Goal: Task Accomplishment & Management: Use online tool/utility

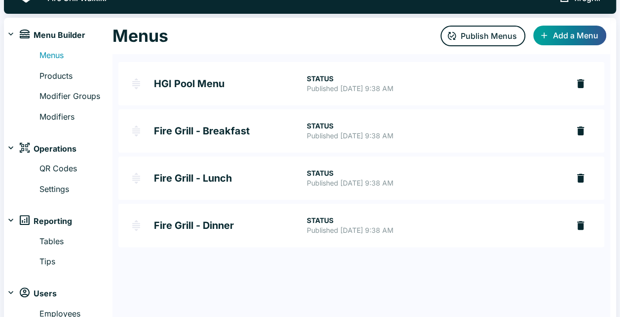
scroll to position [35, 0]
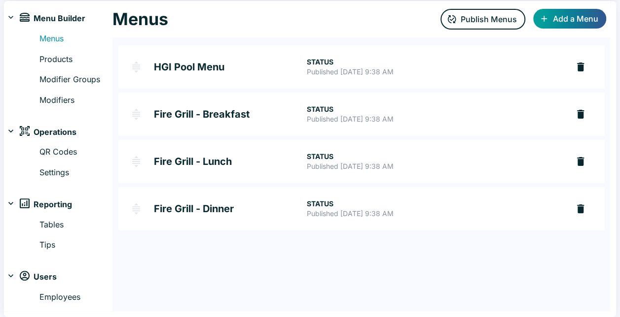
click at [219, 67] on h2 "HGI Pool Menu" at bounding box center [230, 67] width 152 height 10
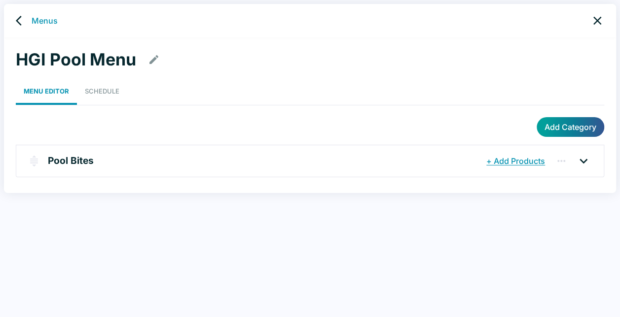
click at [99, 60] on h1 "HGI Pool Menu" at bounding box center [76, 59] width 120 height 21
click at [69, 160] on p "Pool Bites" at bounding box center [71, 161] width 46 height 14
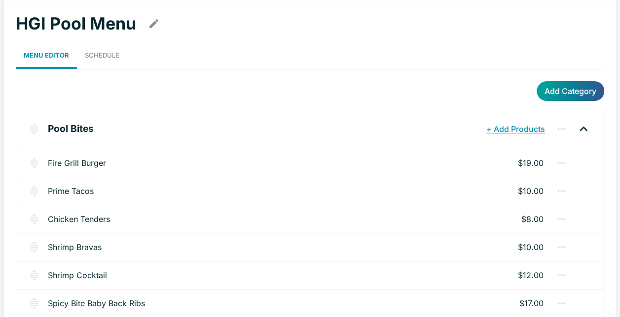
scroll to position [74, 0]
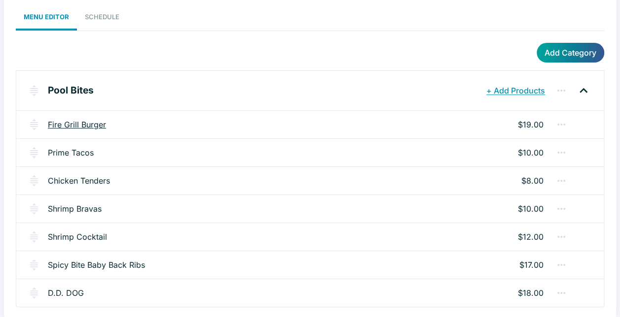
click at [80, 126] on link "Fire Grill Burger" at bounding box center [77, 125] width 58 height 12
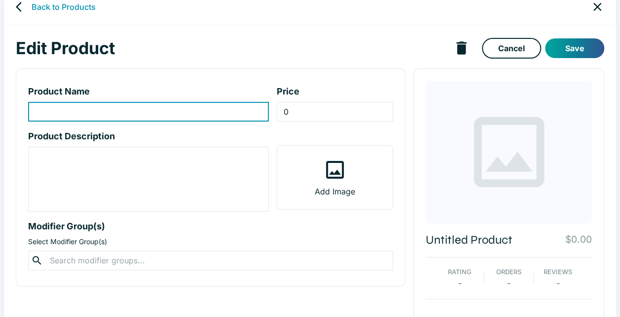
scroll to position [27, 0]
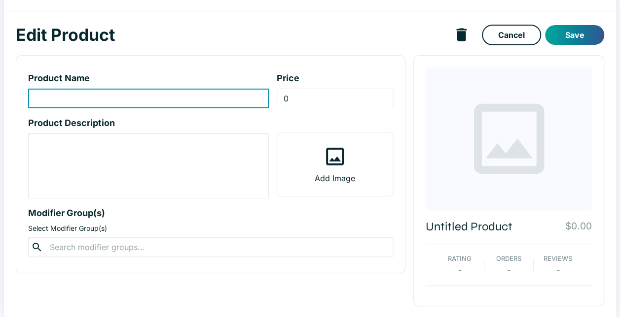
type input "Fire Grill Burger"
type input "19"
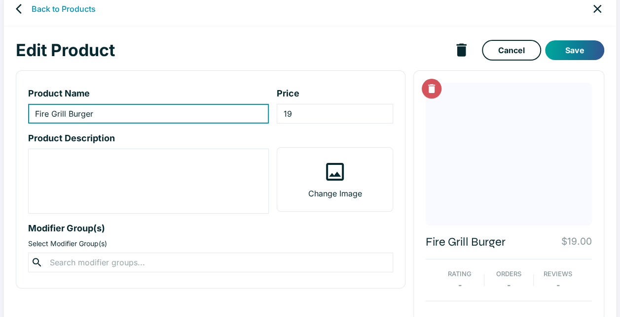
scroll to position [0, 0]
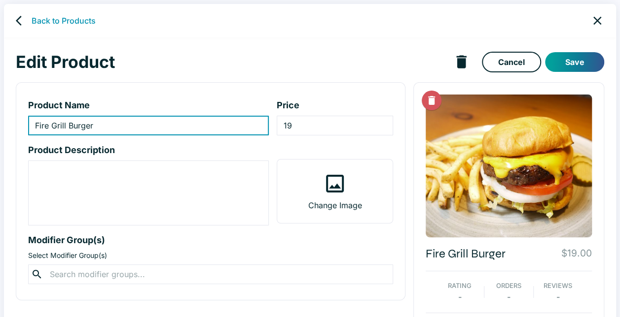
click at [23, 18] on icon "back" at bounding box center [22, 21] width 12 height 12
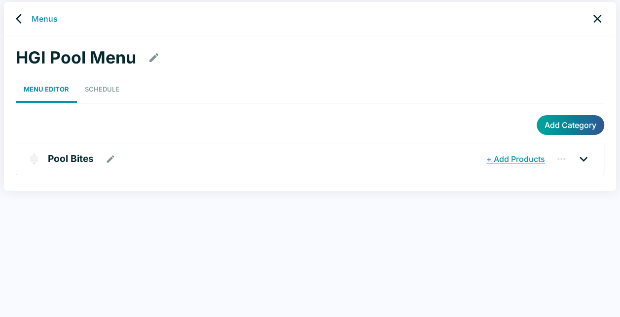
scroll to position [4, 0]
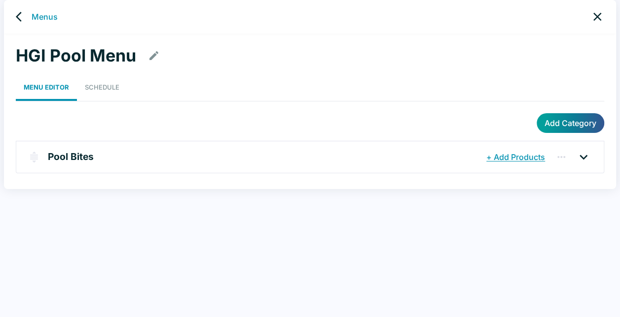
click at [308, 126] on div "Add Category" at bounding box center [310, 123] width 588 height 20
click at [41, 18] on link "Menus" at bounding box center [45, 17] width 26 height 12
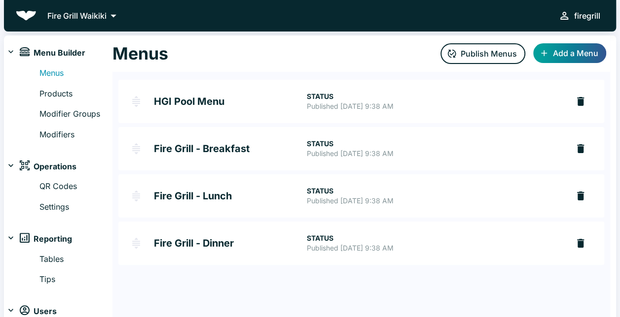
scroll to position [35, 0]
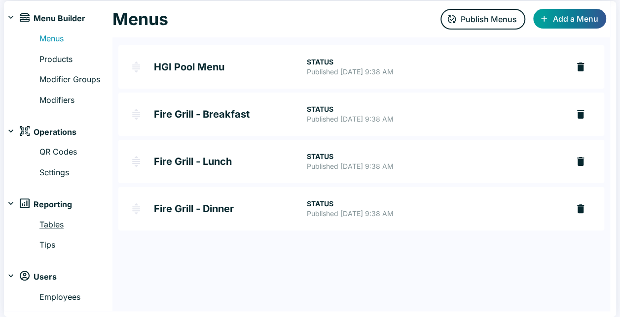
click at [57, 223] on link "Tables" at bounding box center [75, 225] width 73 height 13
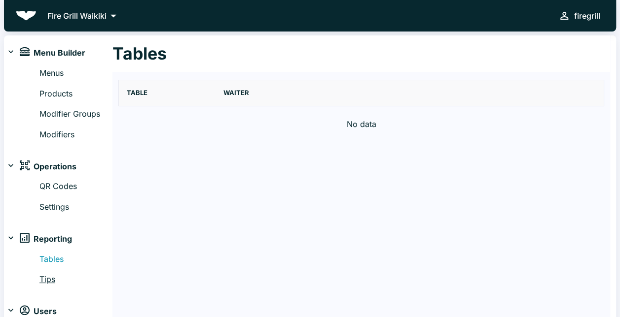
click at [43, 277] on link "Tips" at bounding box center [75, 280] width 73 height 13
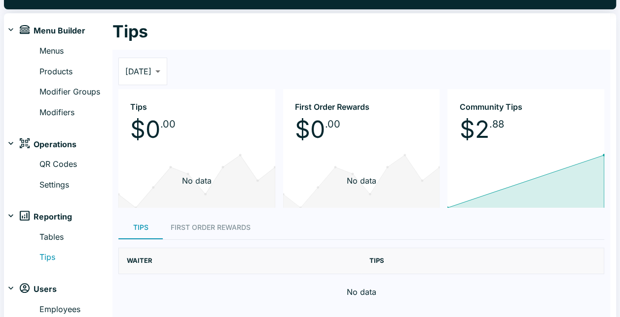
scroll to position [35, 0]
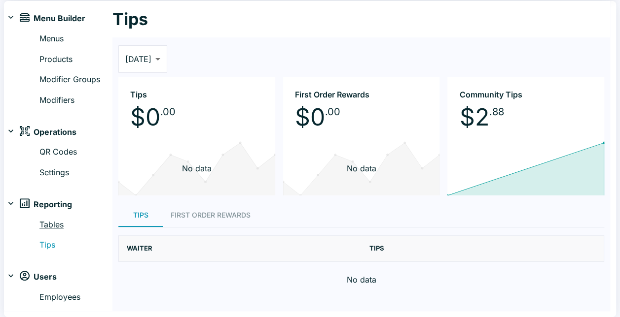
click at [60, 223] on link "Tables" at bounding box center [75, 225] width 73 height 13
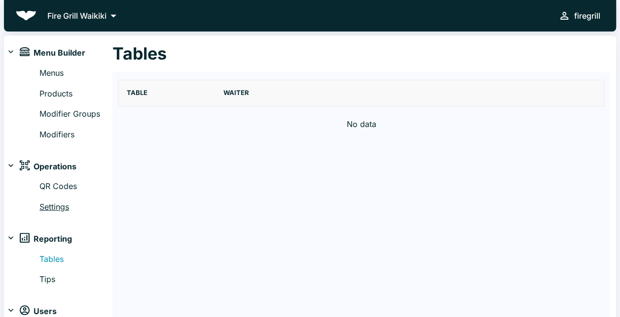
click at [55, 209] on link "Settings" at bounding box center [75, 207] width 73 height 13
select select "RESTAURANT"
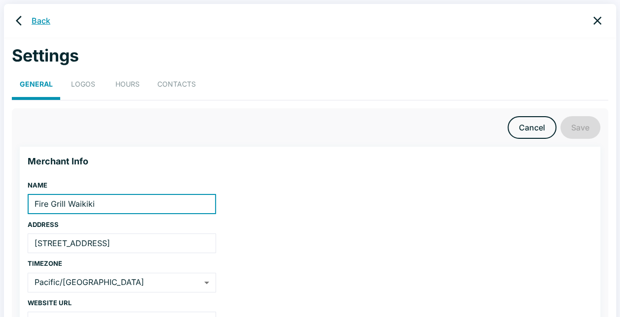
click at [44, 16] on link "Back" at bounding box center [41, 21] width 19 height 12
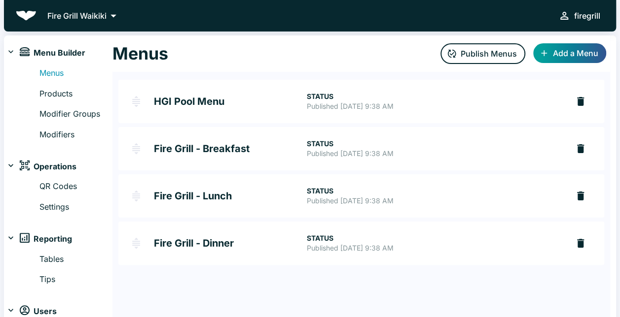
click at [10, 48] on icon at bounding box center [11, 52] width 10 height 10
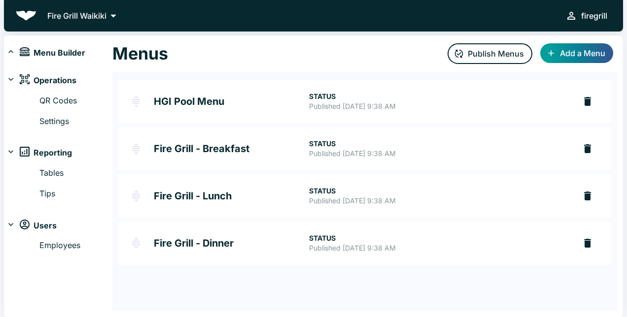
click at [10, 48] on icon at bounding box center [11, 52] width 10 height 10
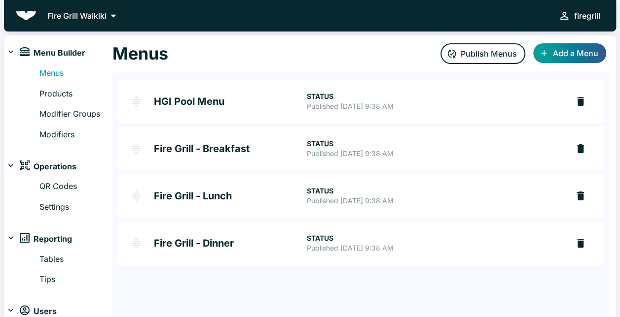
click at [135, 99] on img "HGI Pool Menu" at bounding box center [136, 102] width 12 height 12
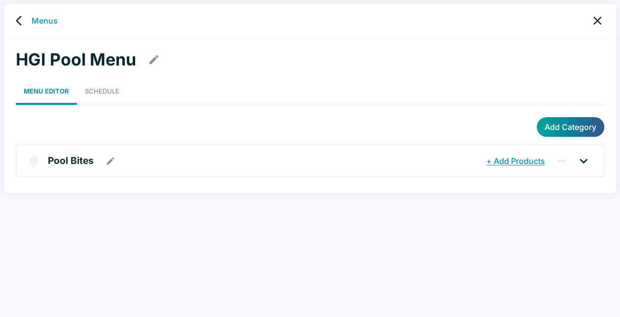
click at [589, 161] on icon at bounding box center [583, 161] width 16 height 16
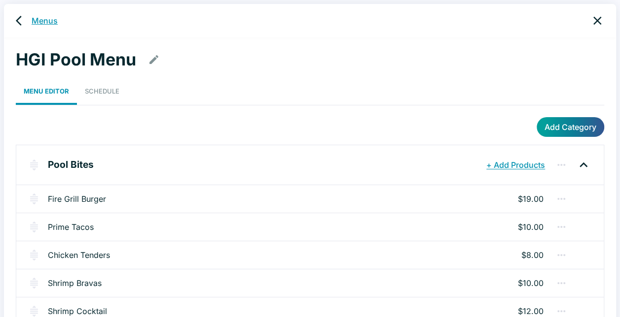
click at [40, 23] on link "Menus" at bounding box center [45, 21] width 26 height 12
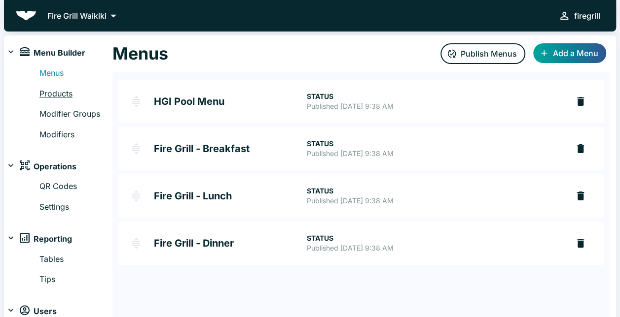
click at [56, 99] on link "Products" at bounding box center [75, 94] width 73 height 13
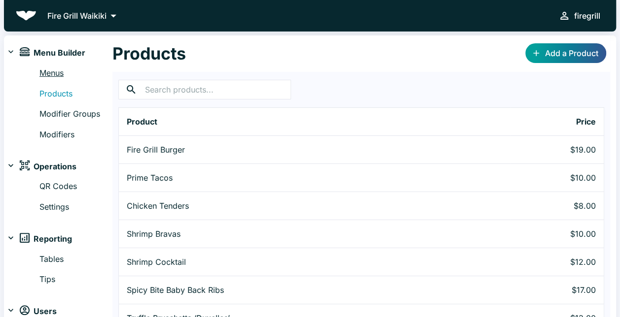
click at [67, 69] on link "Menus" at bounding box center [75, 73] width 73 height 13
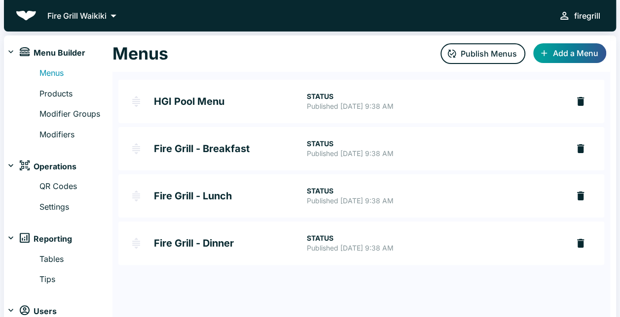
click at [207, 98] on h2 "HGI Pool Menu" at bounding box center [230, 102] width 152 height 10
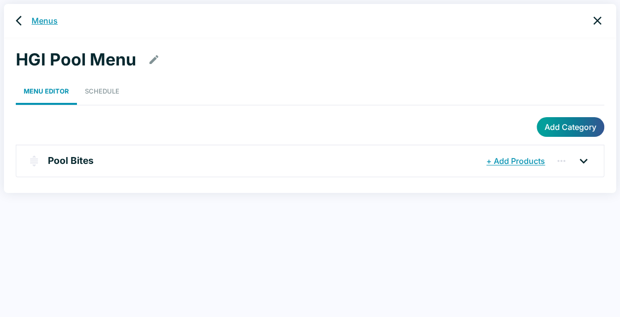
click at [42, 23] on link "Menus" at bounding box center [45, 21] width 26 height 12
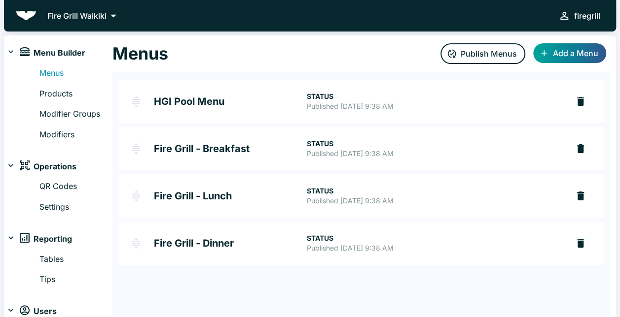
click at [141, 104] on img "HGI Pool Menu" at bounding box center [136, 102] width 12 height 12
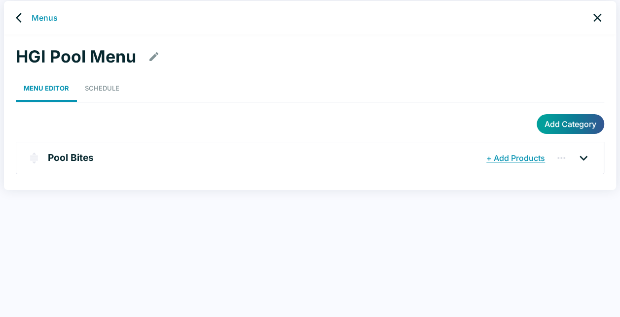
scroll to position [4, 0]
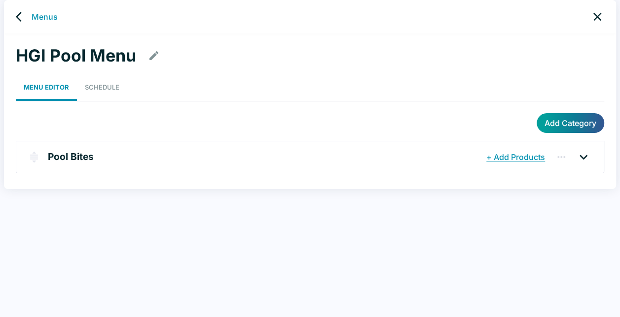
click at [24, 14] on icon "back" at bounding box center [22, 17] width 12 height 12
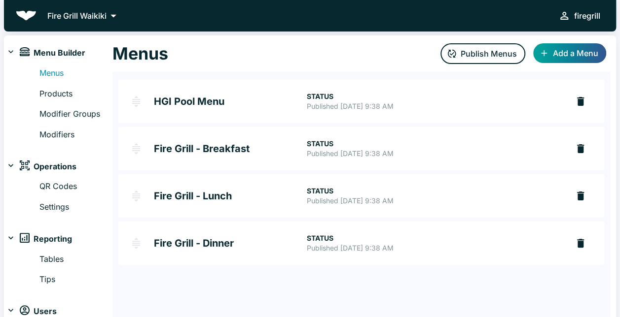
click at [258, 99] on h2 "HGI Pool Menu" at bounding box center [230, 102] width 152 height 10
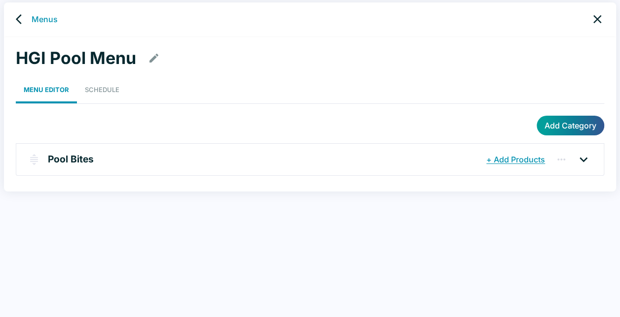
scroll to position [4, 0]
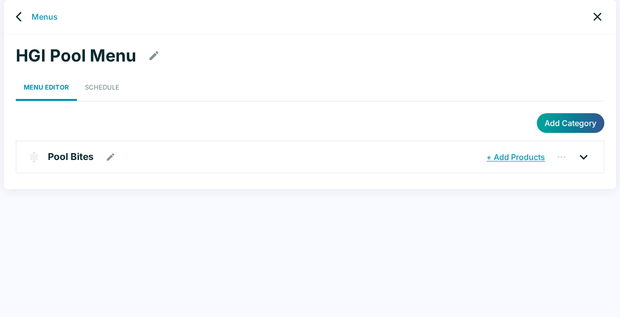
click at [261, 156] on div "Pool Bites" at bounding box center [266, 157] width 436 height 18
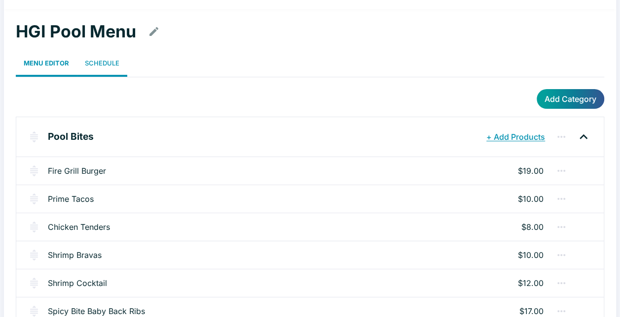
scroll to position [0, 0]
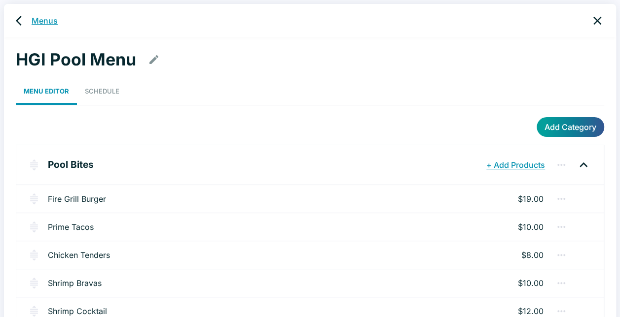
click at [44, 21] on link "Menus" at bounding box center [45, 21] width 26 height 12
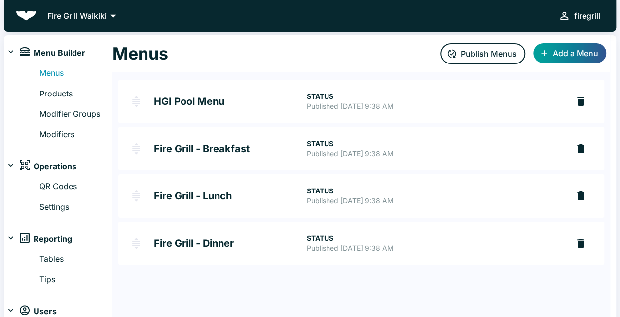
click at [230, 106] on h2 "HGI Pool Menu" at bounding box center [230, 102] width 152 height 10
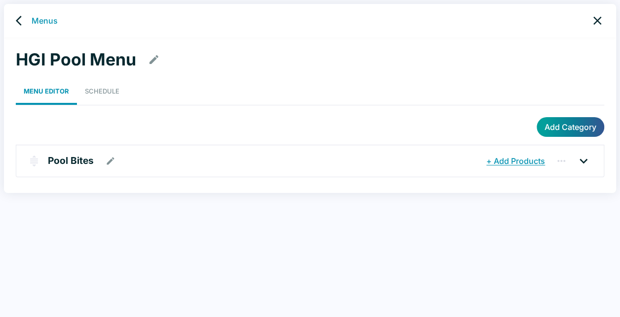
click at [124, 156] on div "Pool Bites" at bounding box center [266, 161] width 436 height 18
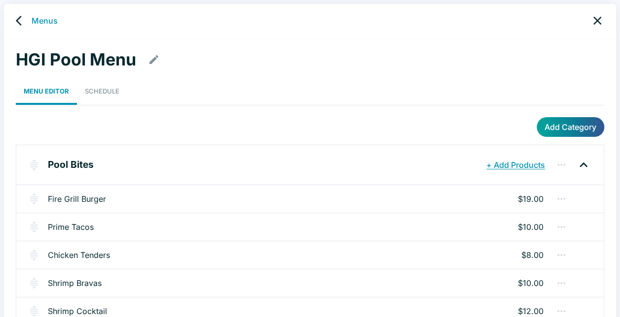
scroll to position [74, 0]
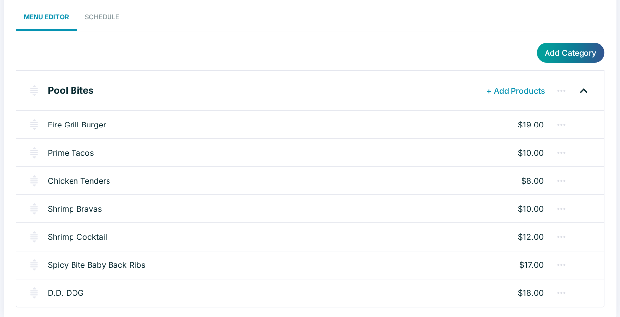
click at [80, 60] on div "Add Category" at bounding box center [310, 53] width 588 height 20
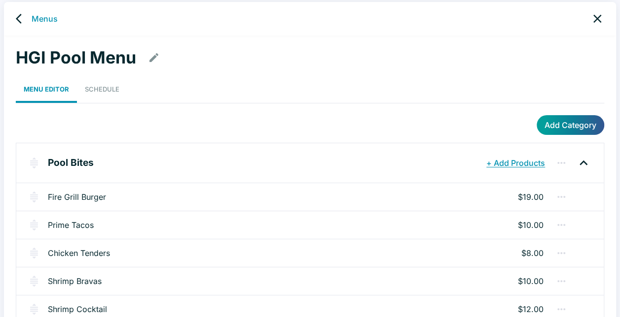
scroll to position [0, 0]
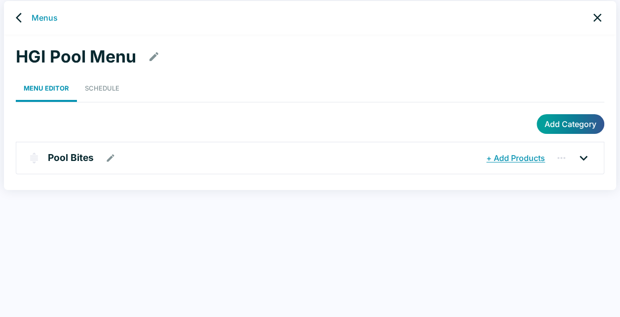
scroll to position [4, 0]
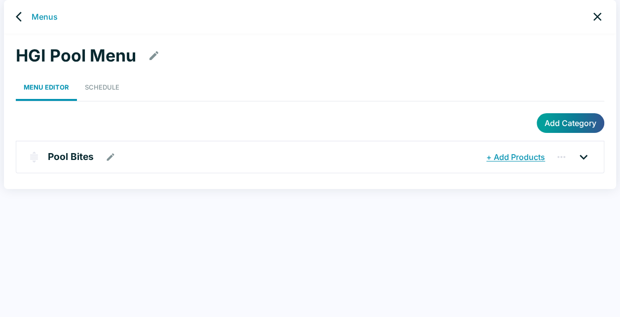
click at [172, 159] on div "Pool Bites" at bounding box center [266, 157] width 436 height 18
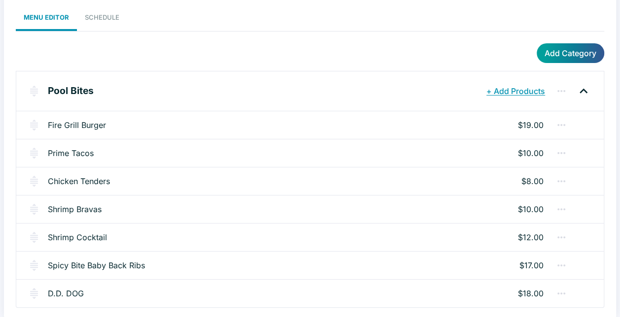
scroll to position [58, 0]
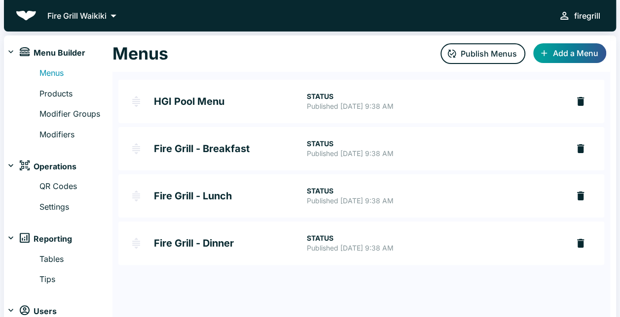
click at [274, 33] on div "Fire Grill Waikiki firegrill Menu Builder Menus Products Modifier Groups Modifi…" at bounding box center [310, 158] width 620 height 317
